Goal: Check status

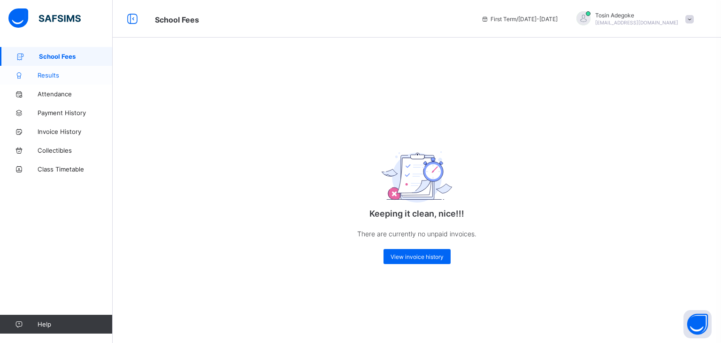
click at [58, 72] on span "Results" at bounding box center [75, 75] width 75 height 8
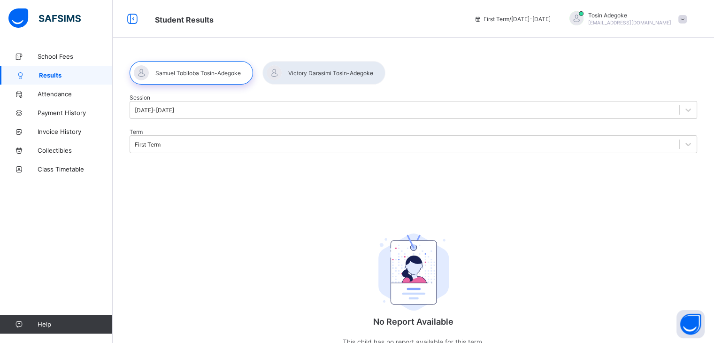
click at [200, 72] on div at bounding box center [192, 72] width 124 height 23
click at [314, 70] on div at bounding box center [324, 72] width 123 height 23
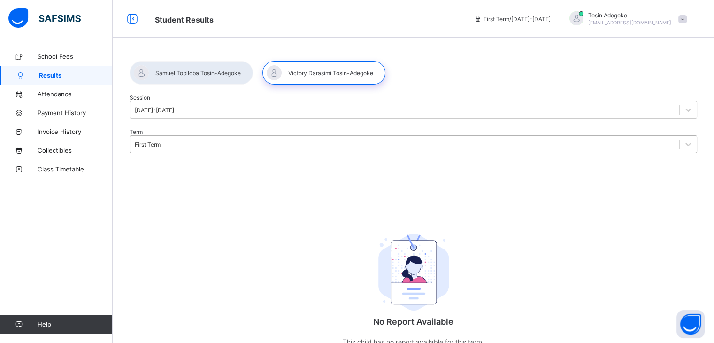
click at [161, 141] on div "First Term" at bounding box center [148, 144] width 26 height 7
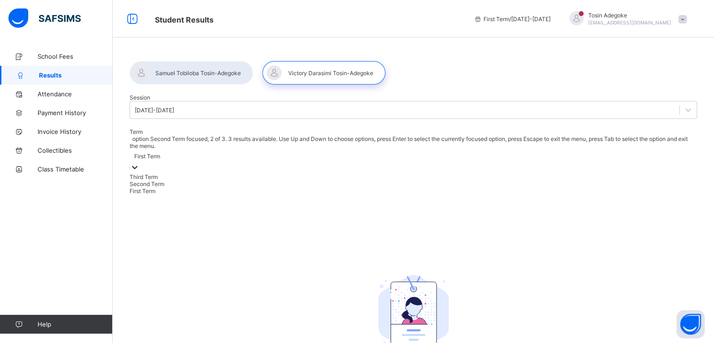
click at [270, 180] on div "Second Term" at bounding box center [414, 183] width 568 height 7
click at [169, 153] on div "Second Term" at bounding box center [151, 156] width 35 height 7
click at [266, 173] on div "Third Term" at bounding box center [414, 176] width 568 height 7
click at [163, 153] on div "Third Term" at bounding box center [148, 156] width 28 height 7
click at [273, 187] on div "First Term" at bounding box center [414, 190] width 568 height 7
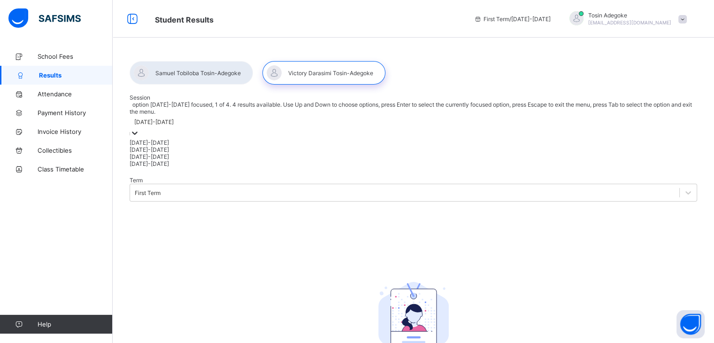
click at [218, 128] on div "[DATE]-[DATE]" at bounding box center [414, 121] width 568 height 13
click at [276, 185] on div "Session option [DATE]-[DATE] focused, 3 of 4. 4 results available. Use Up and D…" at bounding box center [414, 254] width 568 height 321
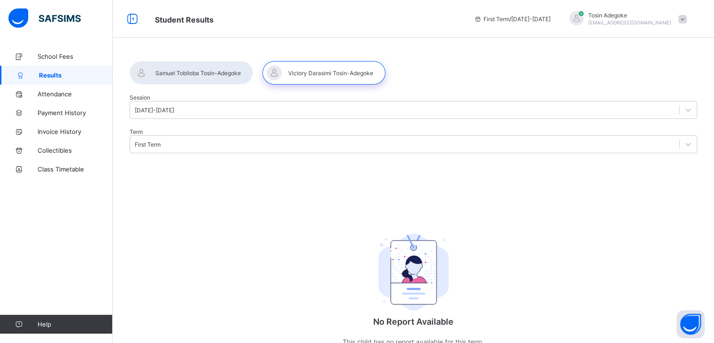
click at [687, 19] on span at bounding box center [683, 19] width 8 height 8
click at [540, 108] on div "Session [DATE]-[DATE] Term First Term" at bounding box center [414, 123] width 568 height 59
